Goal: Transaction & Acquisition: Purchase product/service

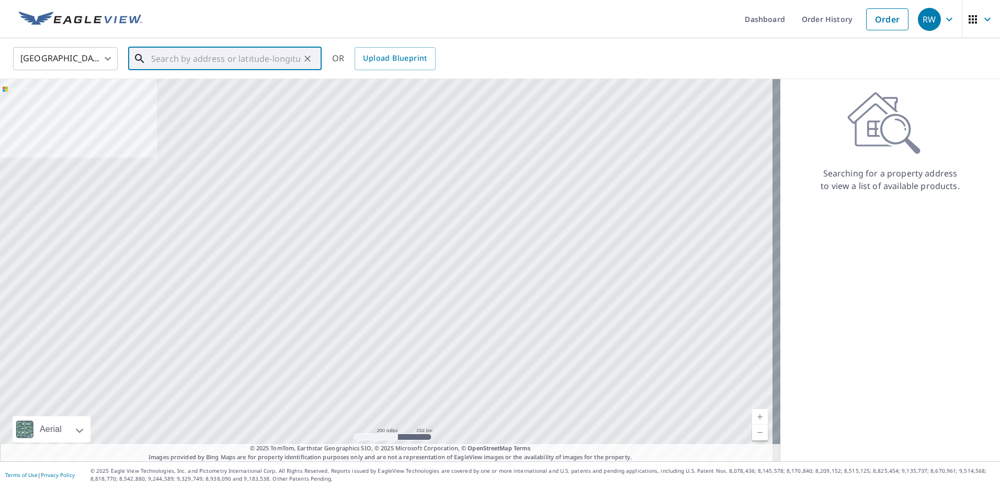
click at [168, 60] on input "text" at bounding box center [225, 58] width 149 height 29
click at [179, 53] on input "text" at bounding box center [225, 58] width 149 height 29
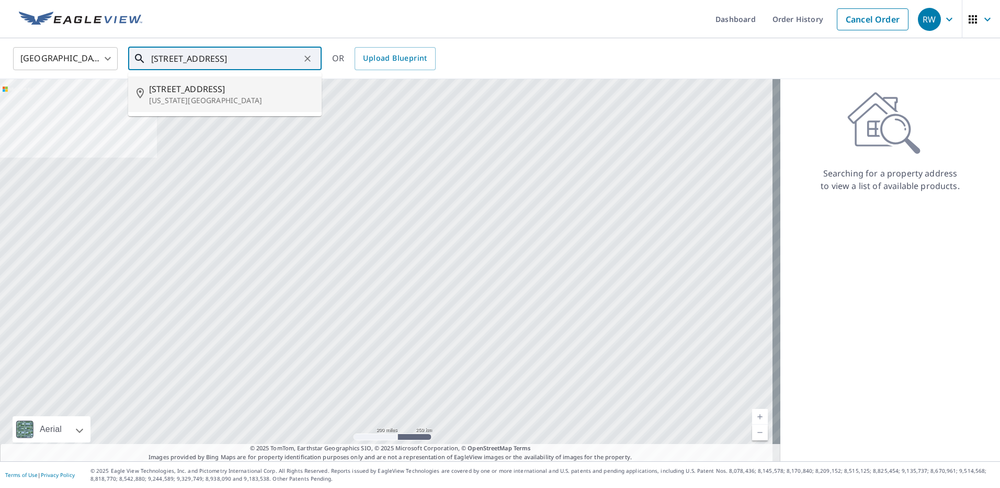
click at [211, 94] on span "[STREET_ADDRESS]" at bounding box center [231, 89] width 164 height 13
type input "[STREET_ADDRESS][US_STATE][PERSON_NAME]"
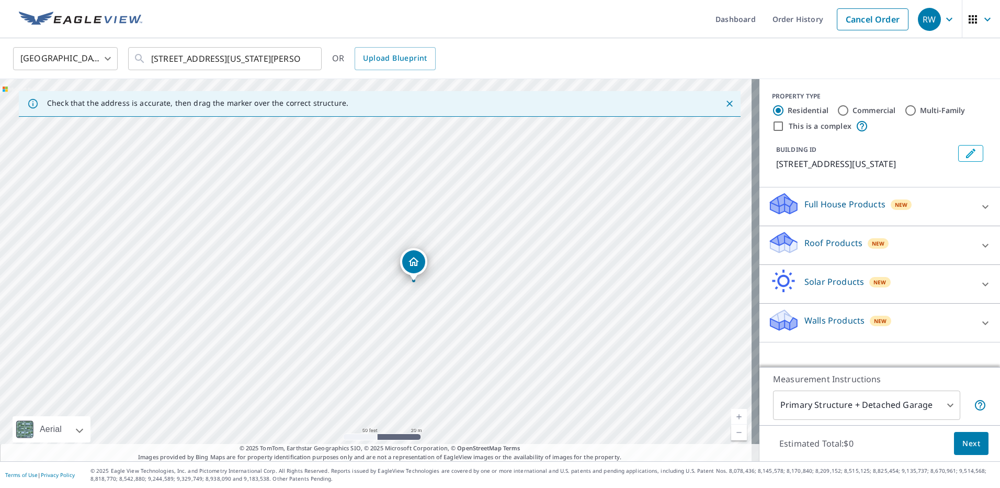
click at [783, 245] on icon at bounding box center [784, 238] width 27 height 13
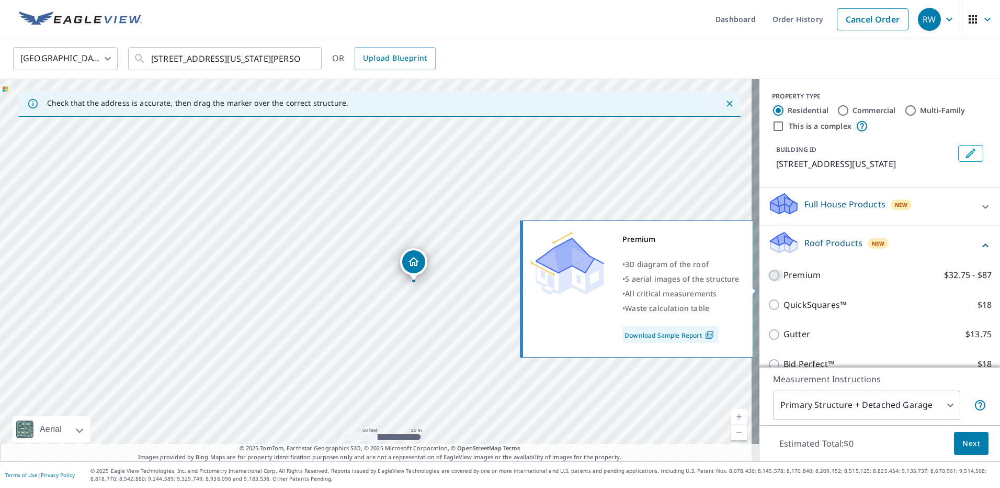
click at [768, 281] on input "Premium $32.75 - $87" at bounding box center [776, 275] width 16 height 13
checkbox input "true"
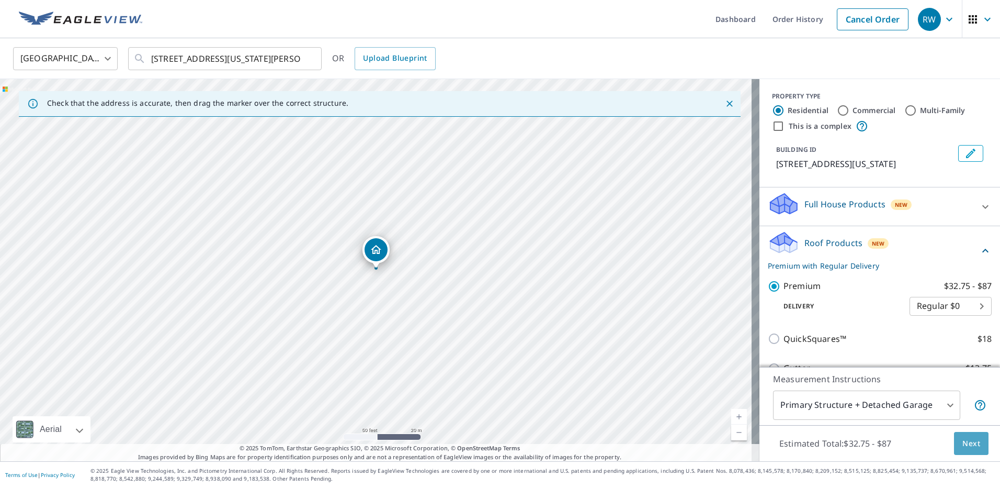
click at [966, 441] on span "Next" at bounding box center [971, 443] width 18 height 13
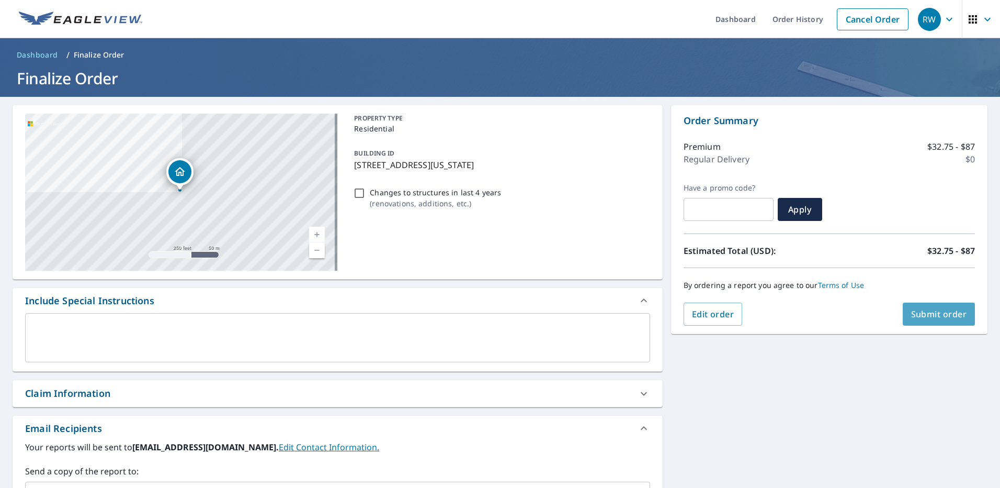
click at [922, 317] on span "Submit order" at bounding box center [939, 314] width 56 height 12
